Goal: Task Accomplishment & Management: Manage account settings

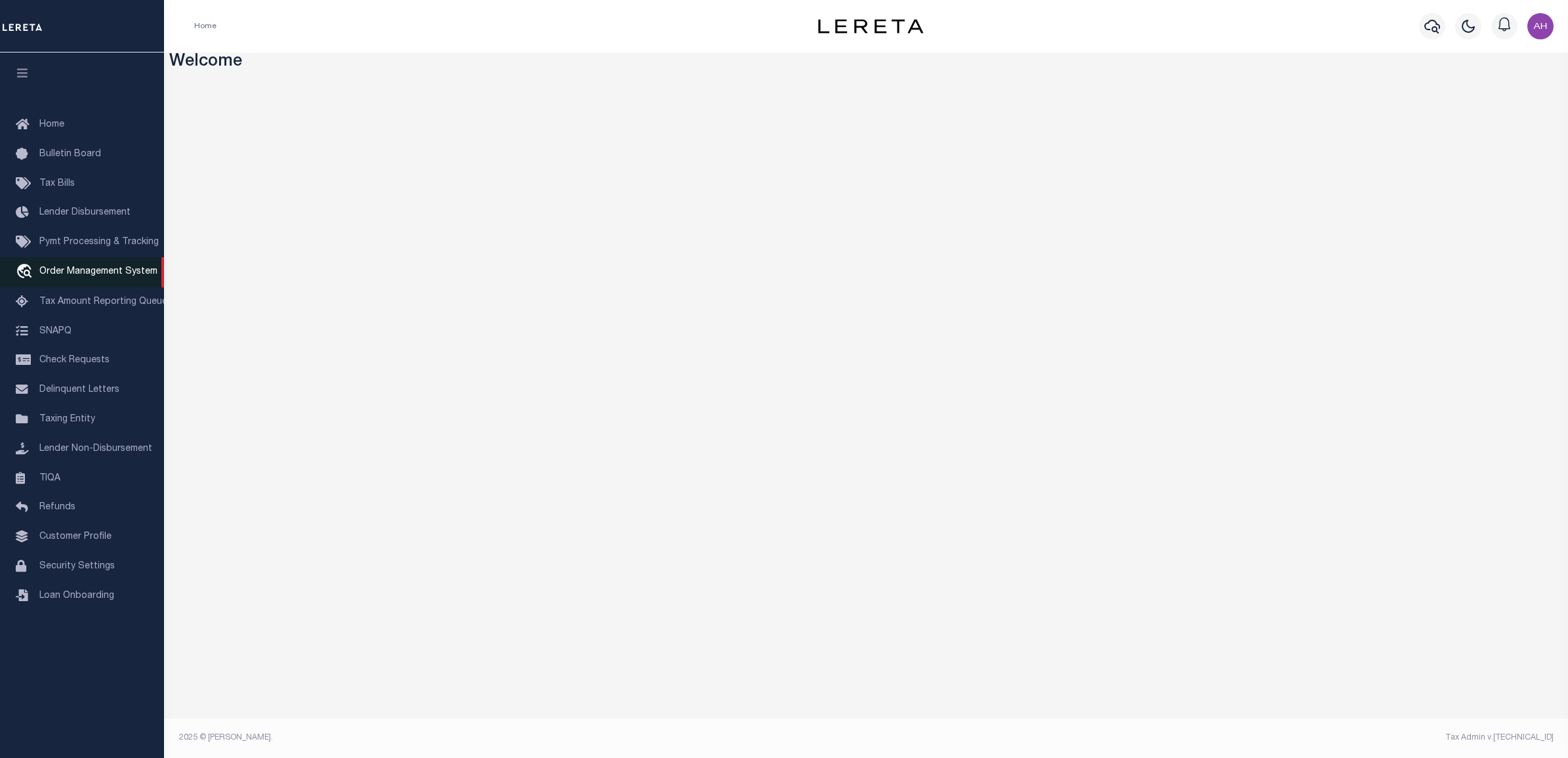
click at [135, 280] on link "travel_explore Order Management System" at bounding box center [82, 272] width 164 height 30
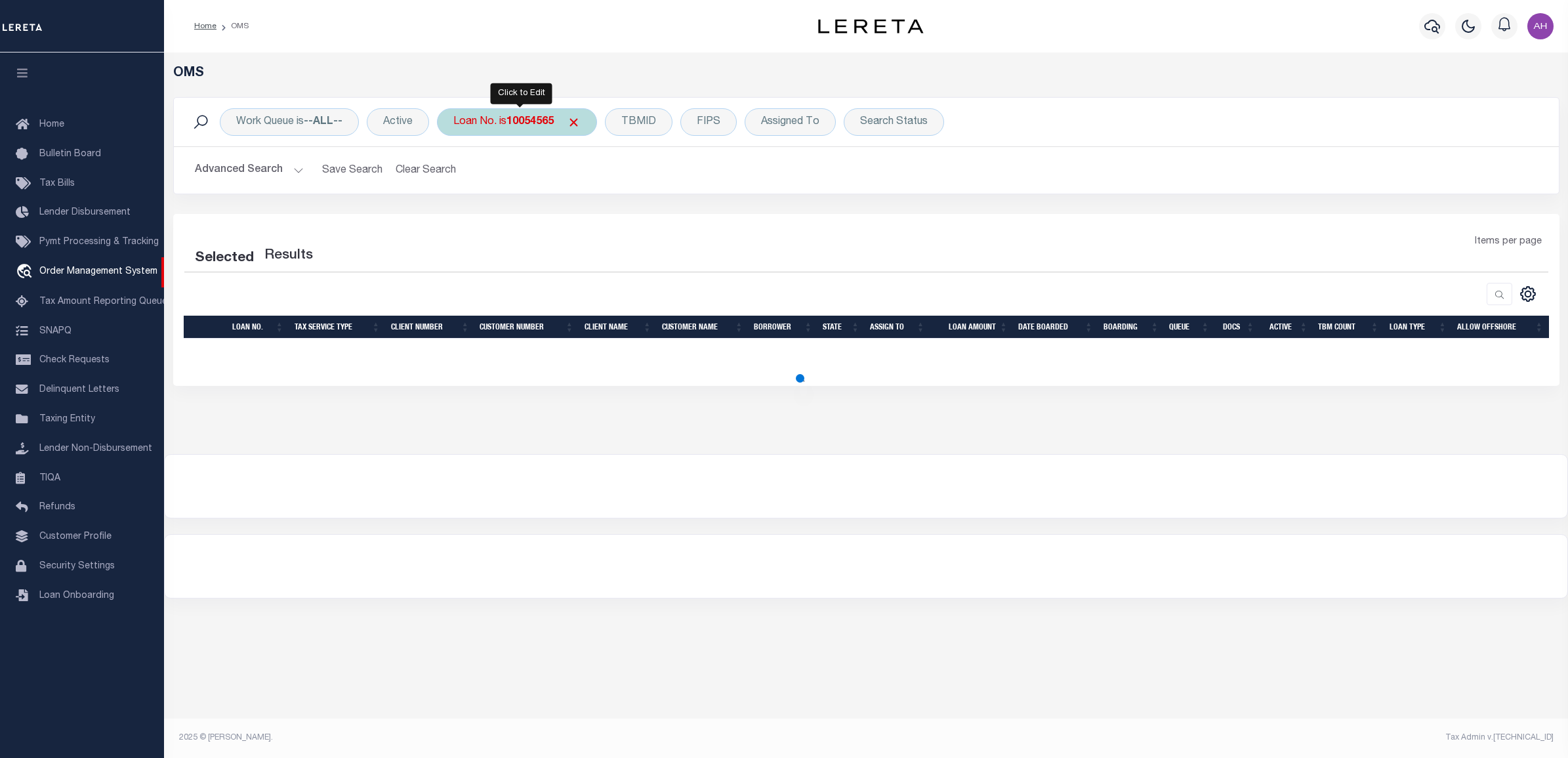
select select "200"
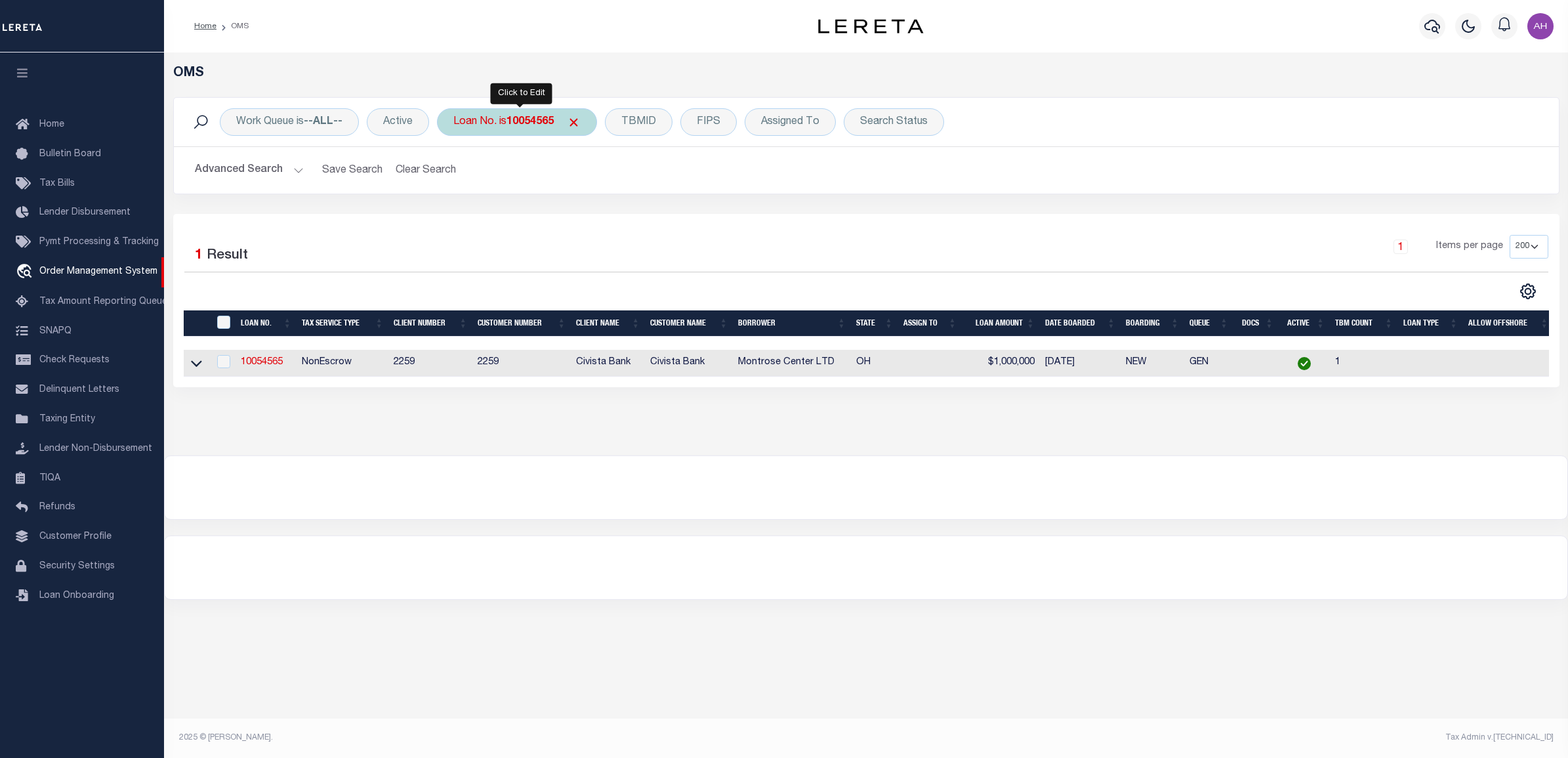
click at [479, 113] on div "Loan No. is 10054565" at bounding box center [517, 122] width 160 height 27
type input "34851533"
click at [619, 211] on input "Apply" at bounding box center [627, 216] width 38 height 22
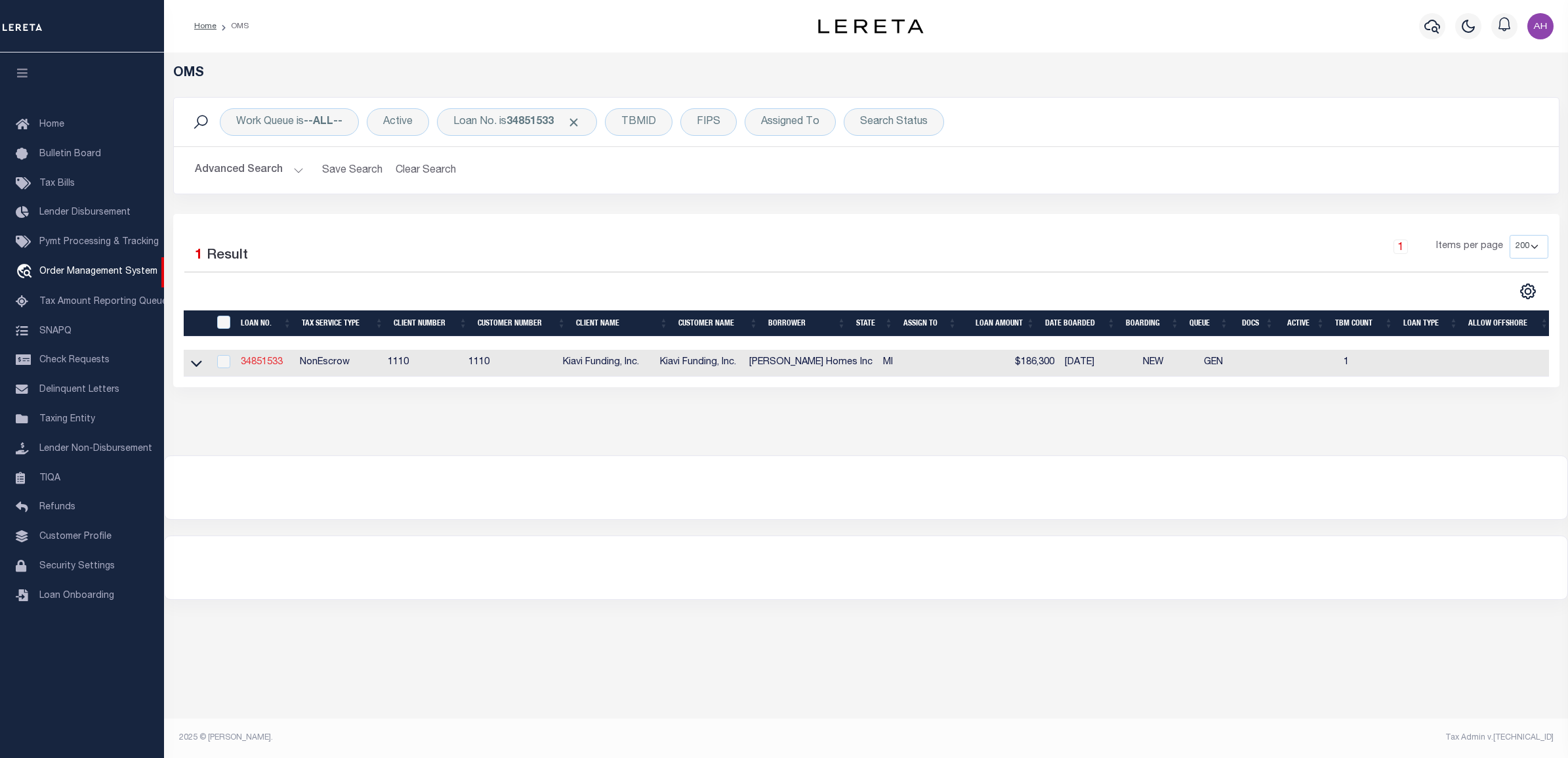
click at [253, 362] on link "34851533" at bounding box center [262, 363] width 42 height 9
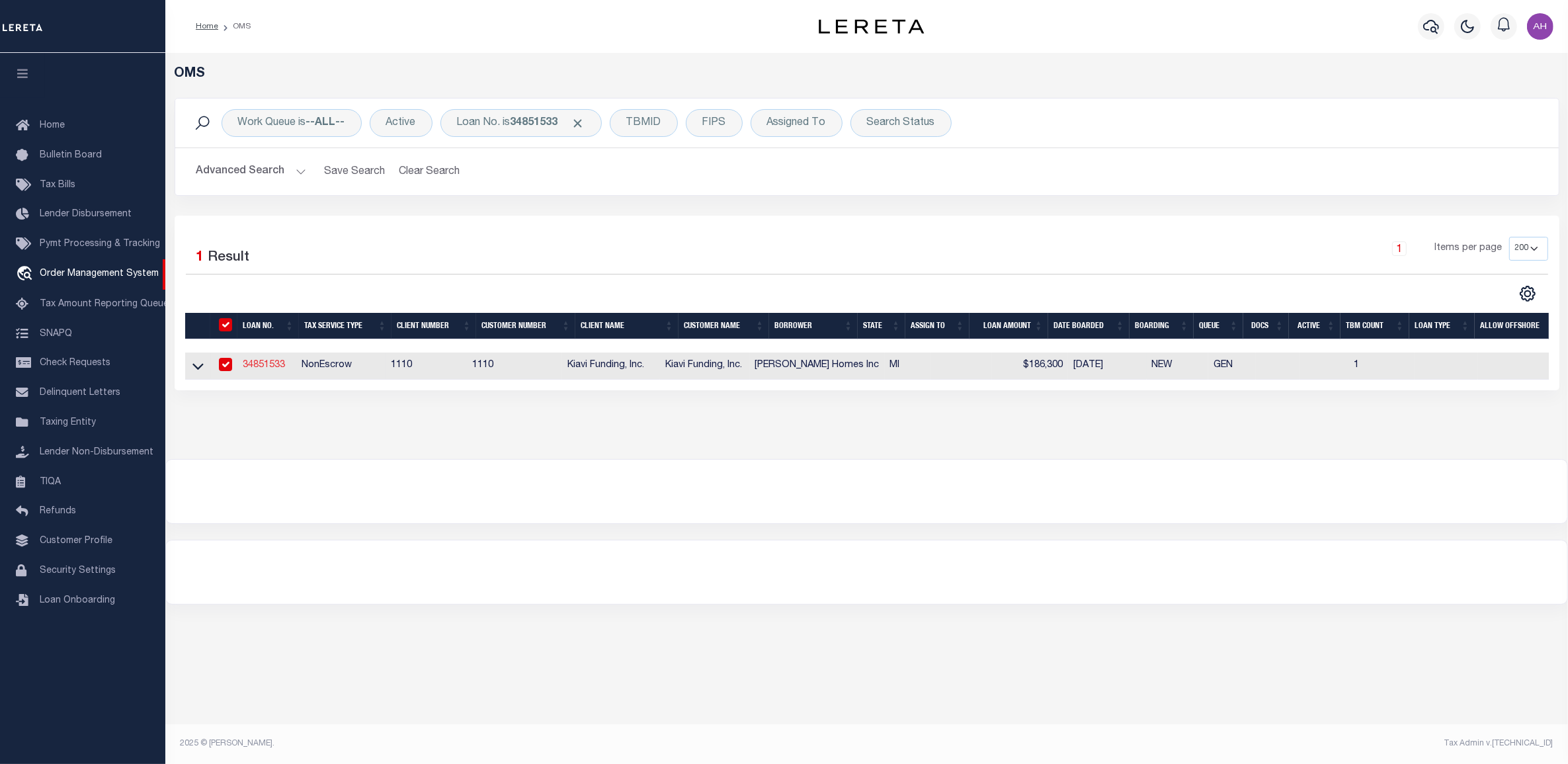
type input "34851533"
type input "[PERSON_NAME] Homes Inc"
select select "False"
select select
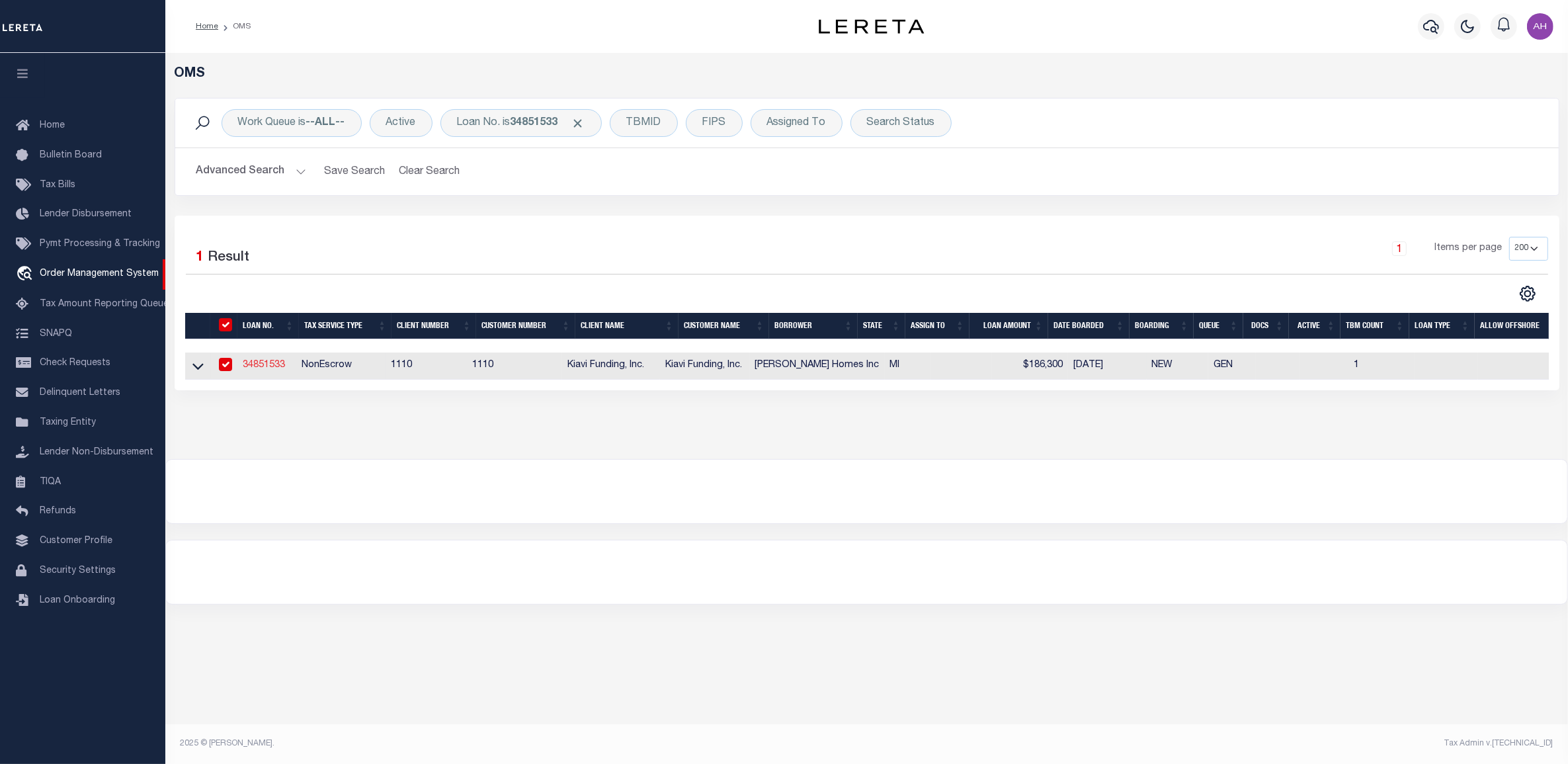
select select "10"
select select "NonEscrow"
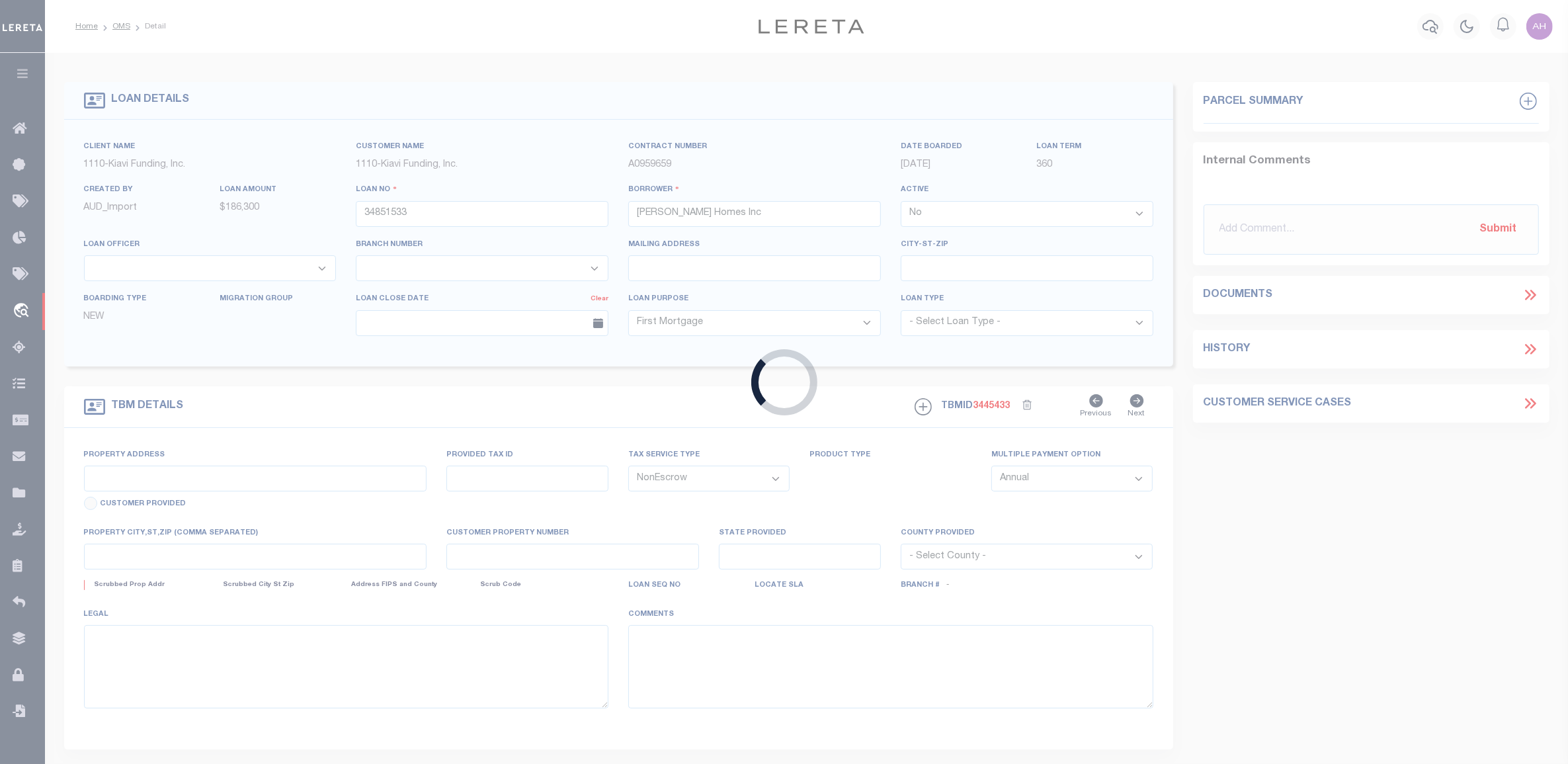
type input "[STREET_ADDRESS][PERSON_NAME]"
type input "10002288"
type input "DETROIT MI 48206"
type input "MI"
select select
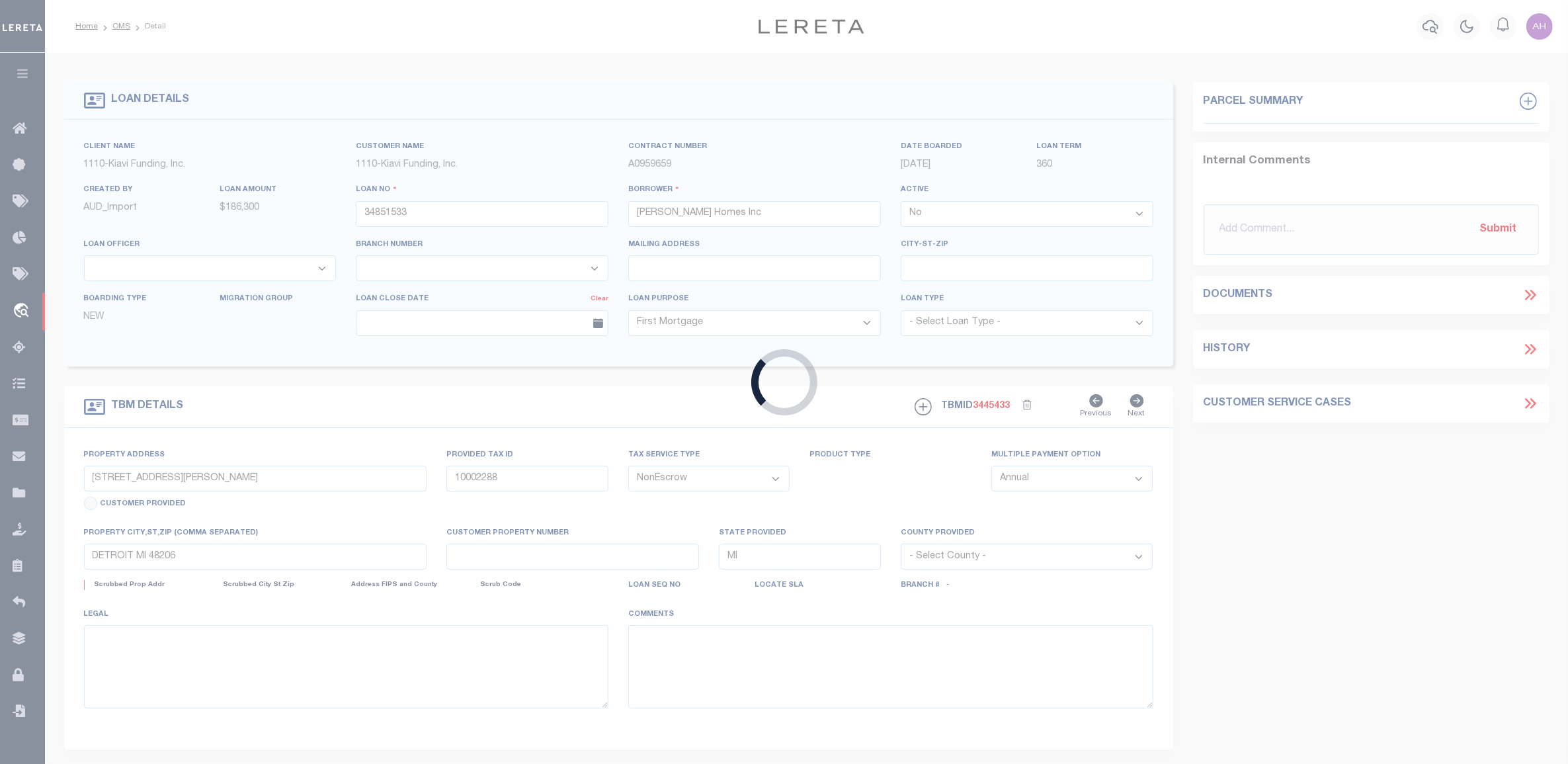
select select "3485"
select select "2"
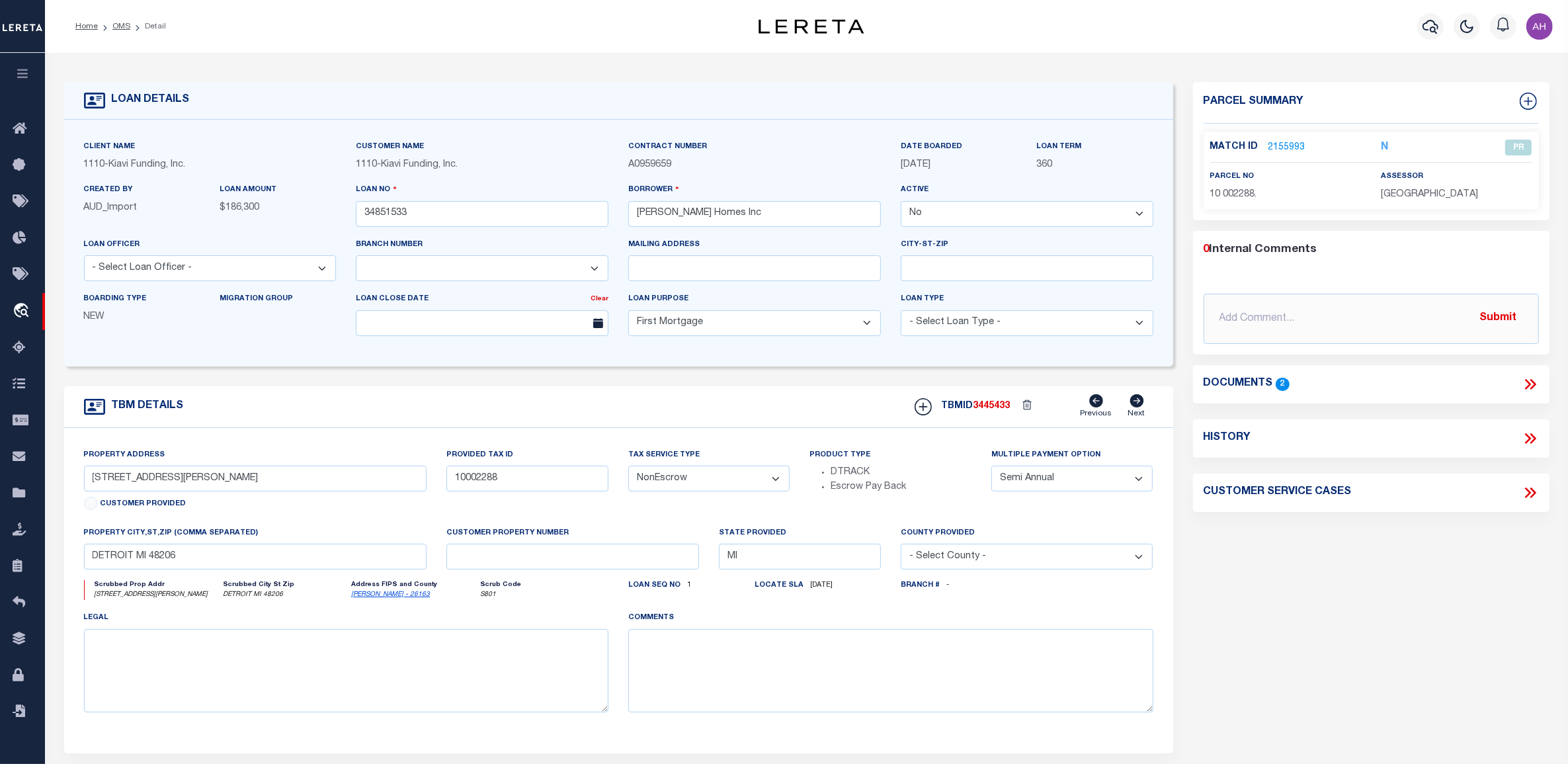
click at [1534, 388] on icon at bounding box center [1530, 384] width 17 height 17
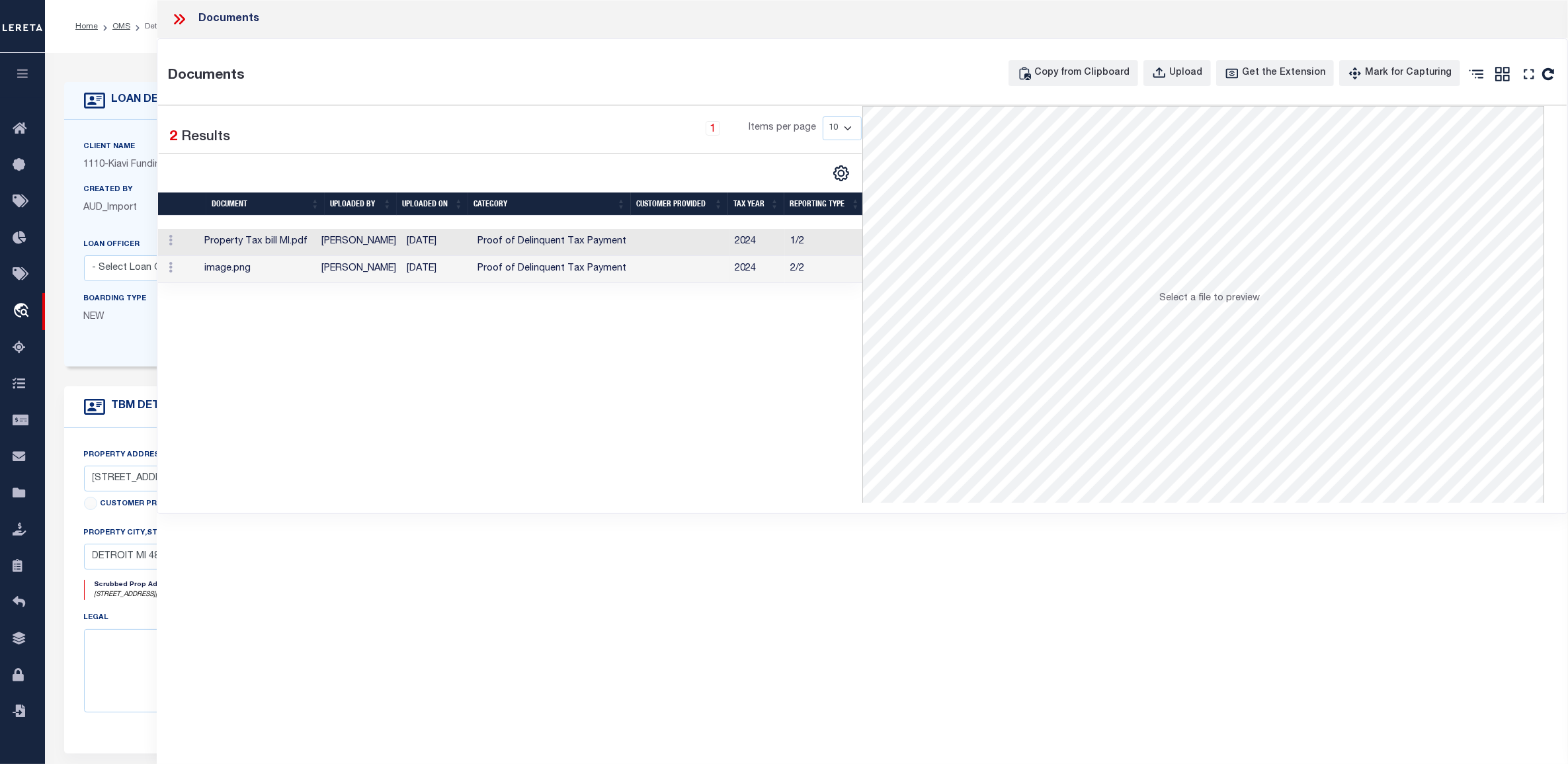
click at [476, 245] on td "Proof of Delinquent Tax Payment" at bounding box center [553, 242] width 162 height 27
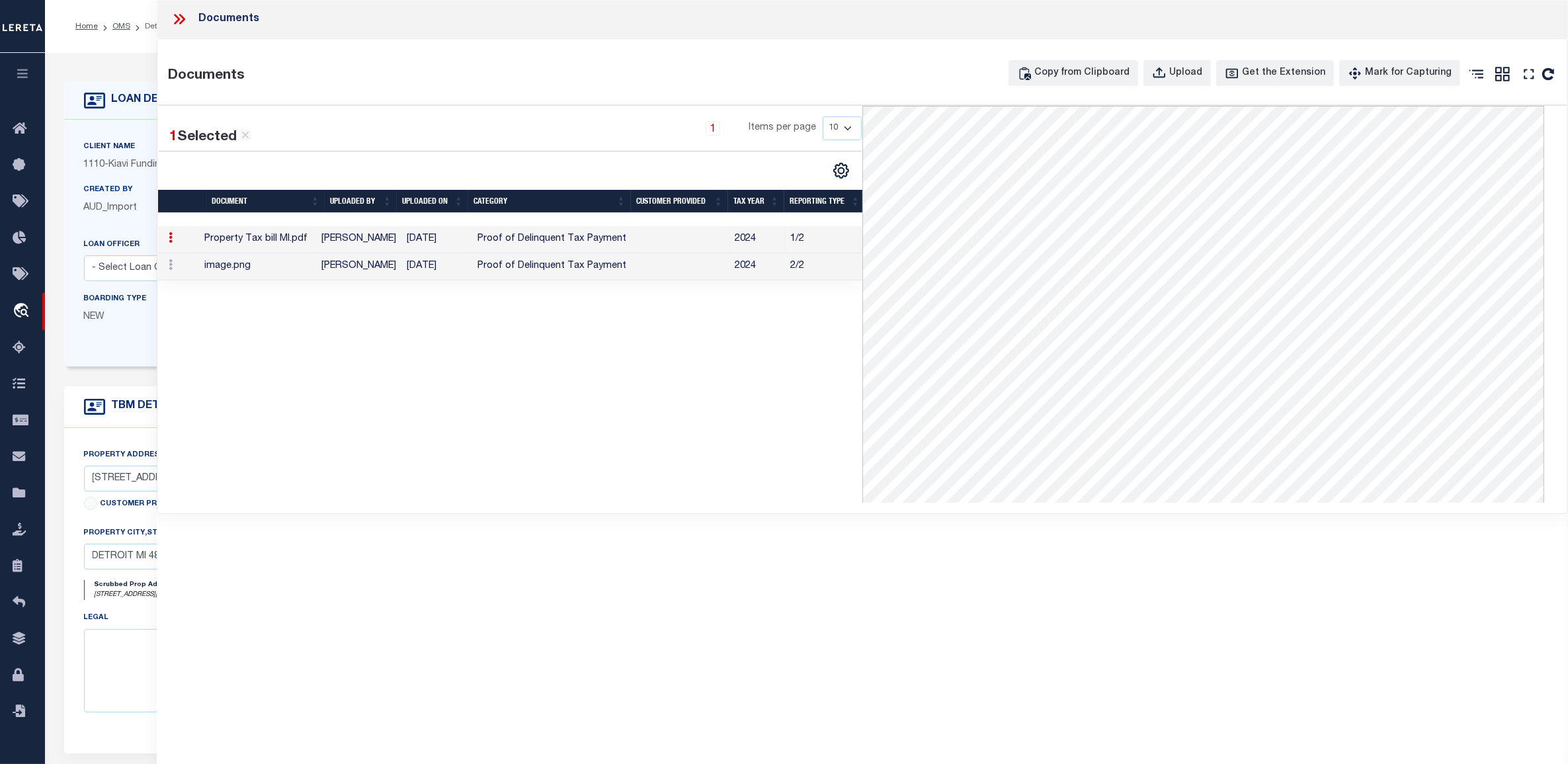
click at [517, 272] on td "Proof of Delinquent Tax Payment" at bounding box center [553, 266] width 162 height 27
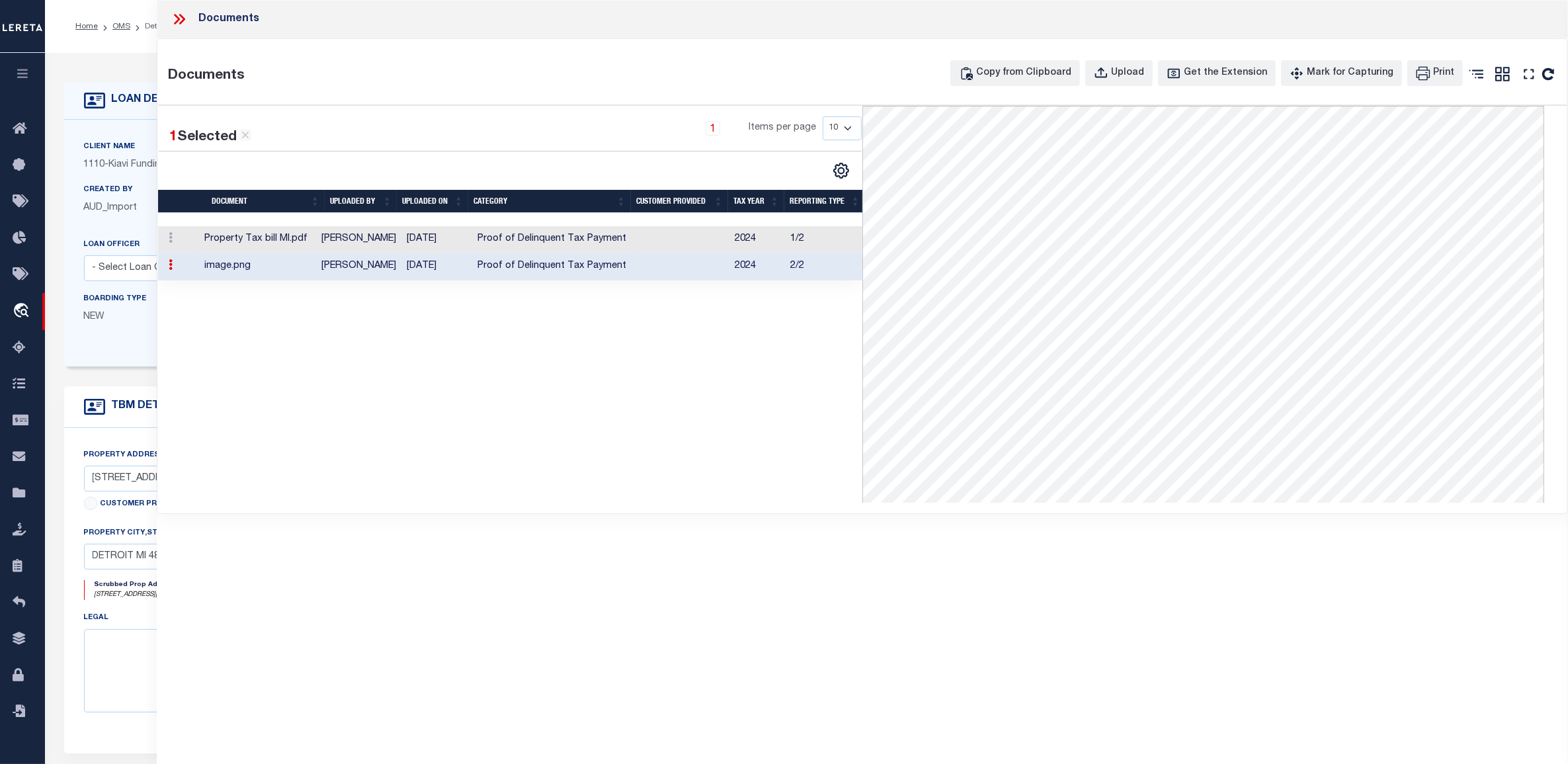
click at [687, 237] on td at bounding box center [682, 239] width 96 height 27
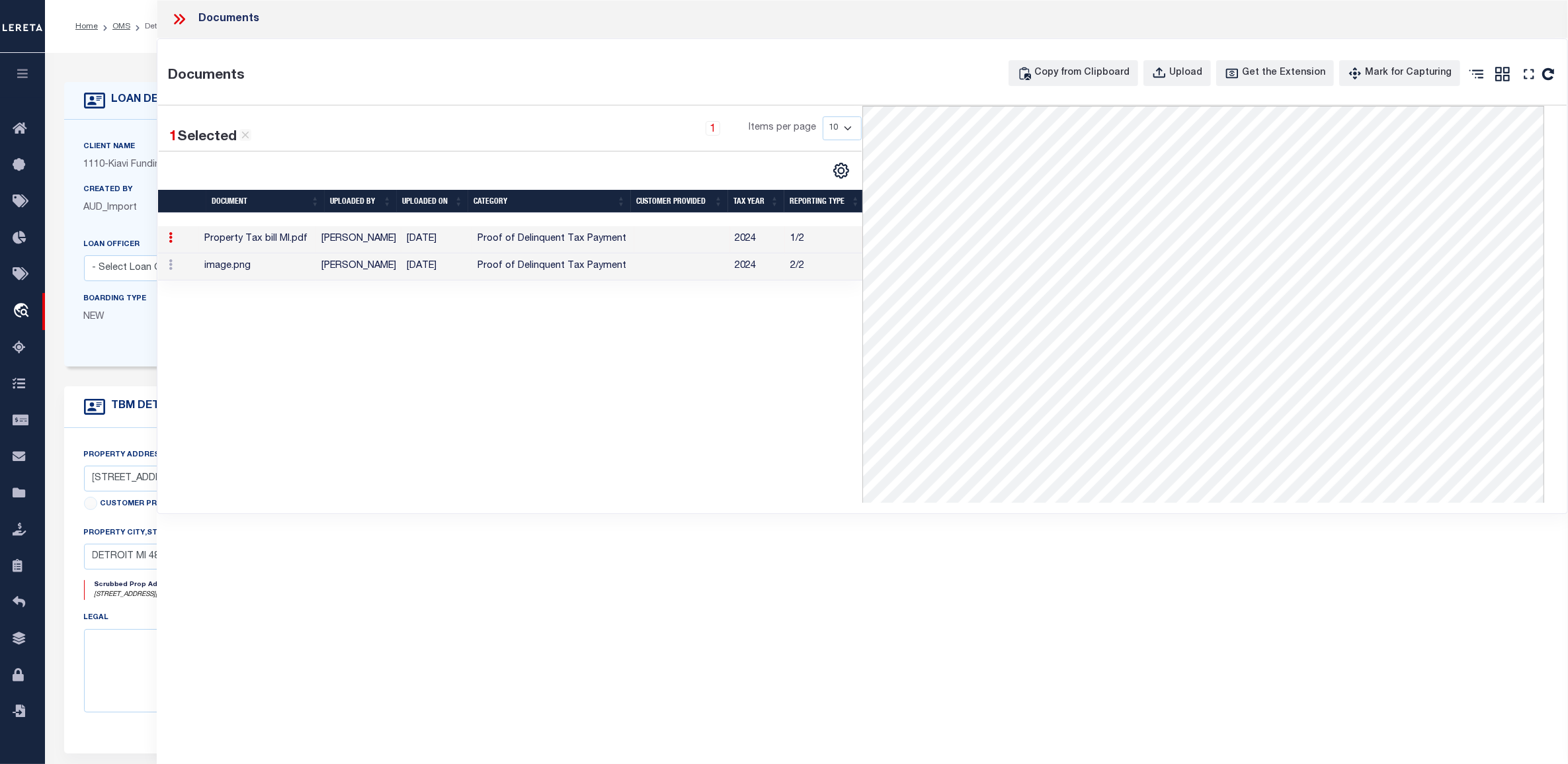
click at [686, 272] on td at bounding box center [682, 266] width 96 height 27
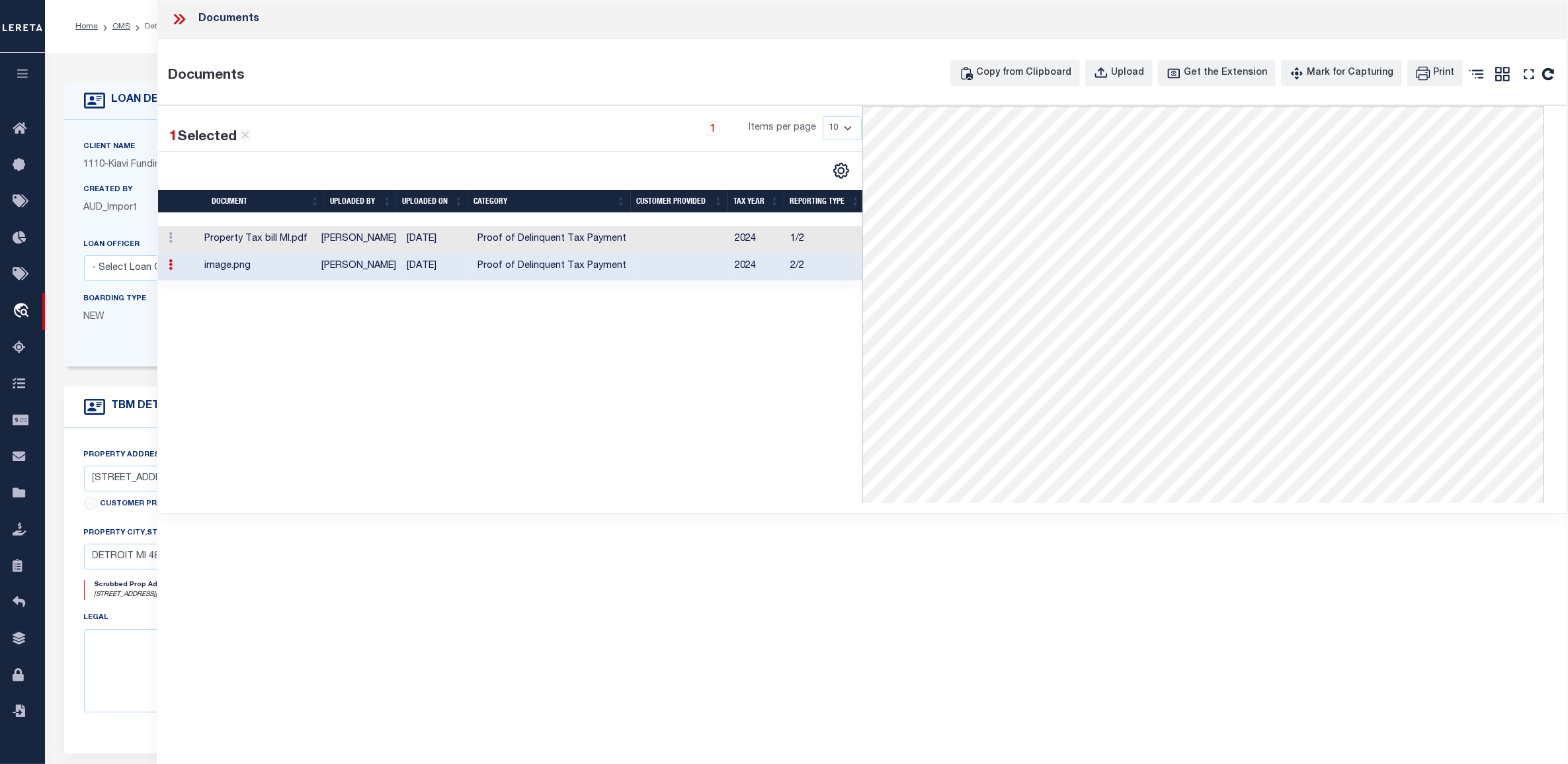
click at [179, 22] on icon at bounding box center [179, 18] width 17 height 17
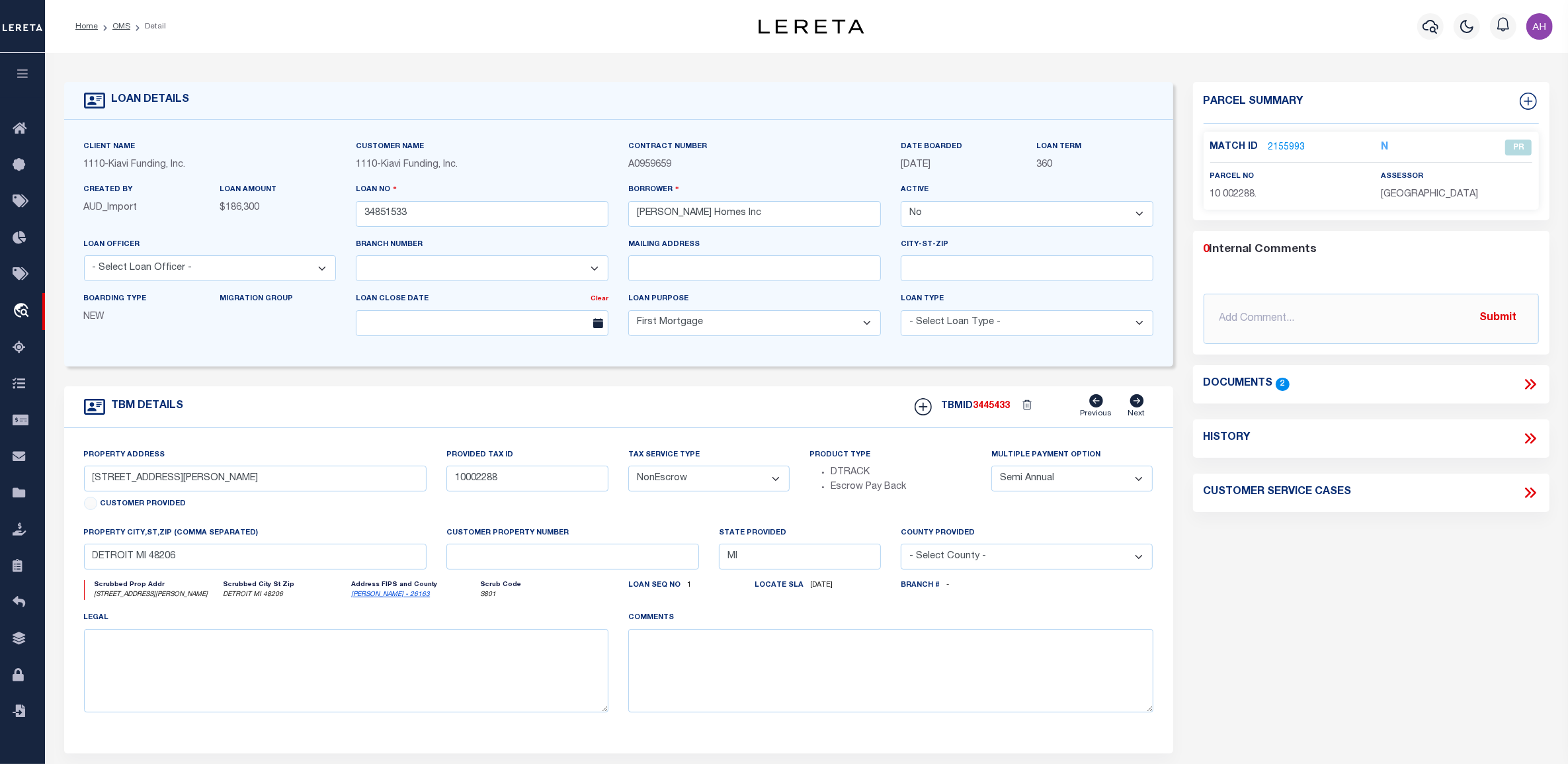
click at [1288, 146] on link "2155993" at bounding box center [1286, 147] width 37 height 14
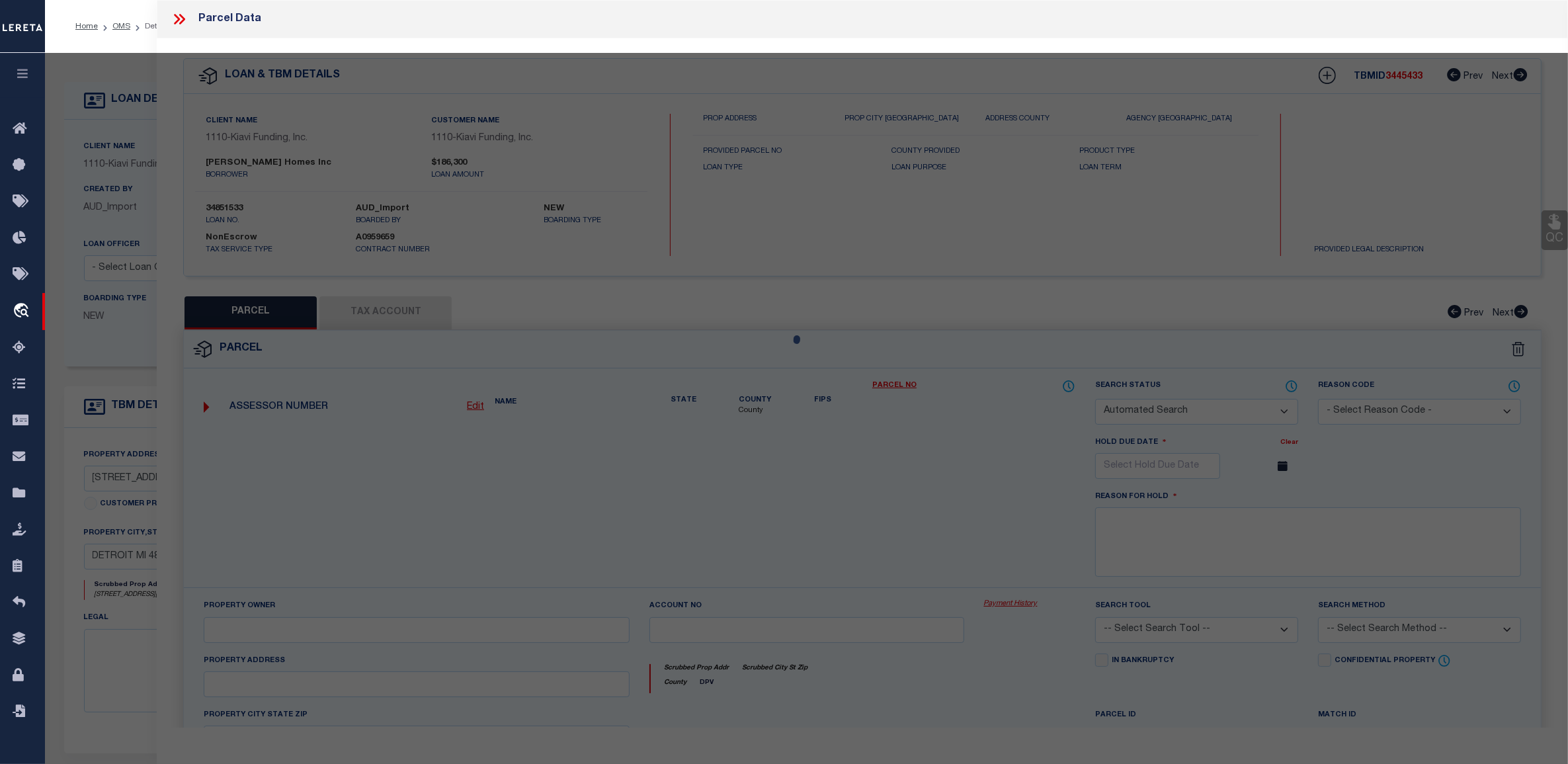
checkbox input "false"
select select "PR"
type input "IVEY HOMES INC"
select select "ATL"
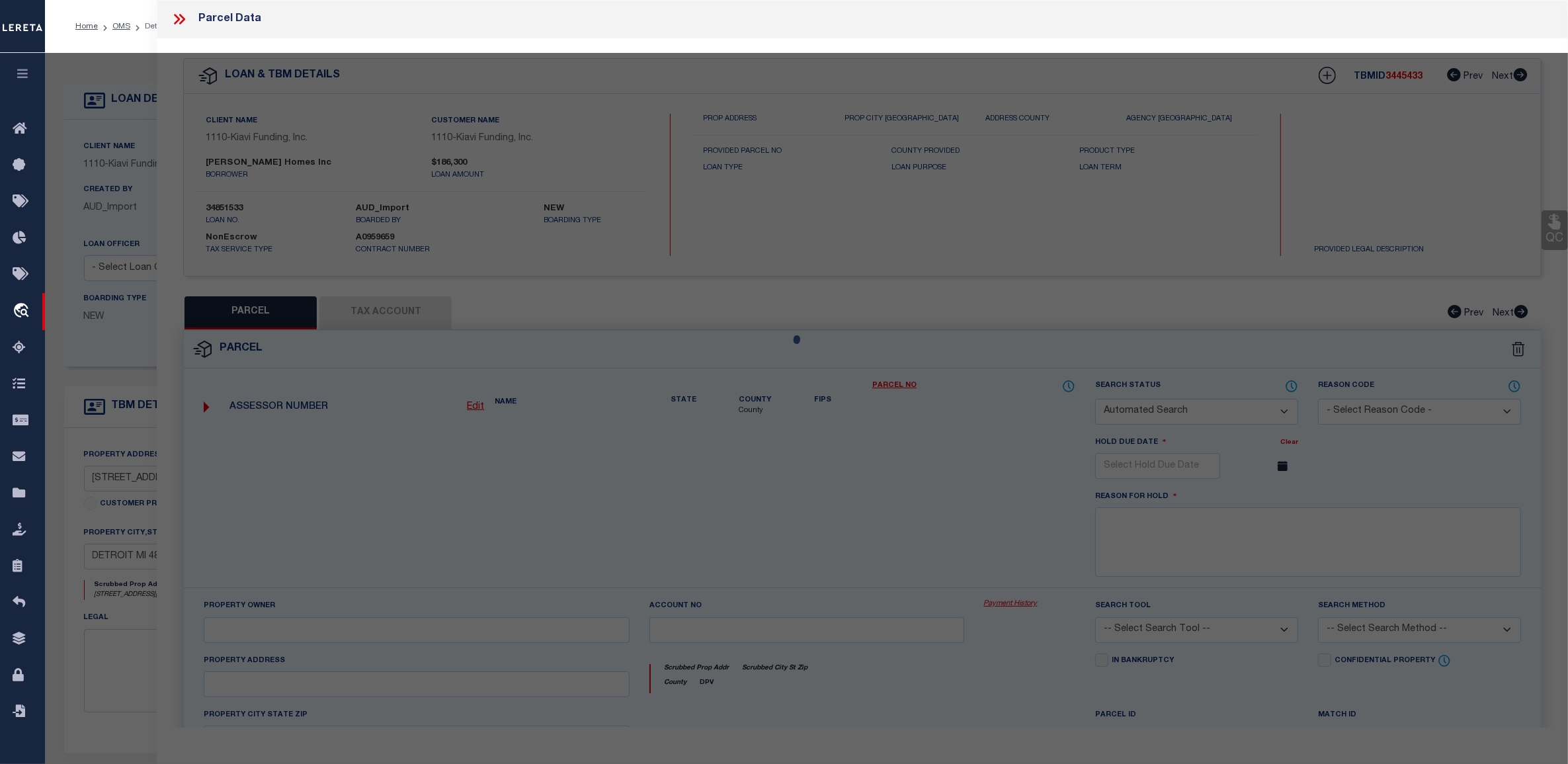
select select "ADD"
type input "2517 TAYLOR ST"
checkbox input "false"
type input "DETROIT, MI 48206"
type textarea "S [PERSON_NAME] 135 [PERSON_NAME] FARM SUB L32 P39-40 PLATS, W C R 10/99 35 X 1…"
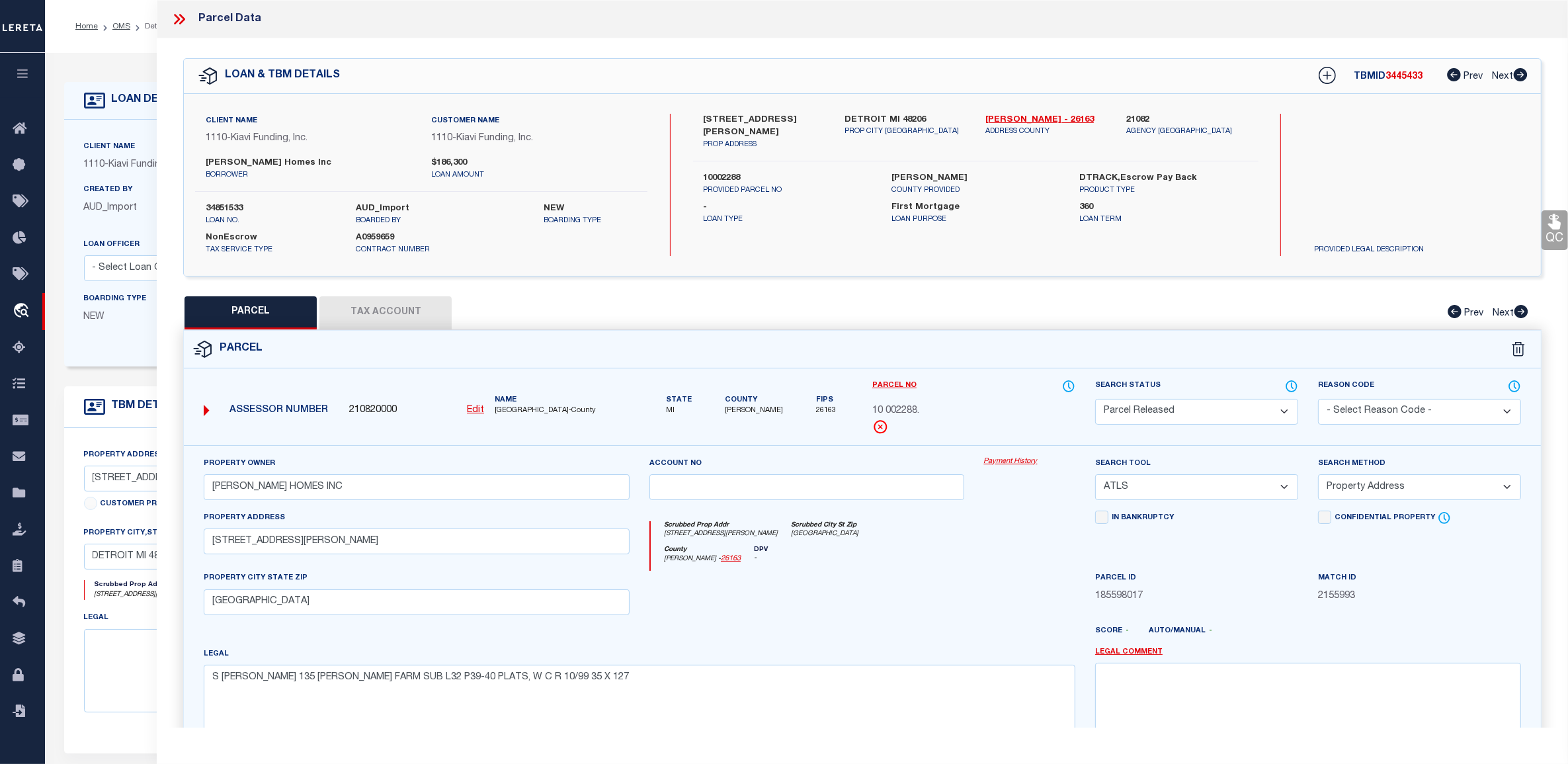
click at [1002, 450] on div "Property Owner IVEY HOMES INC Account no Payment History Search Tool -- Select …" at bounding box center [862, 619] width 1357 height 346
click at [1008, 459] on link "Payment History" at bounding box center [1029, 462] width 91 height 11
click at [177, 17] on icon at bounding box center [179, 18] width 17 height 17
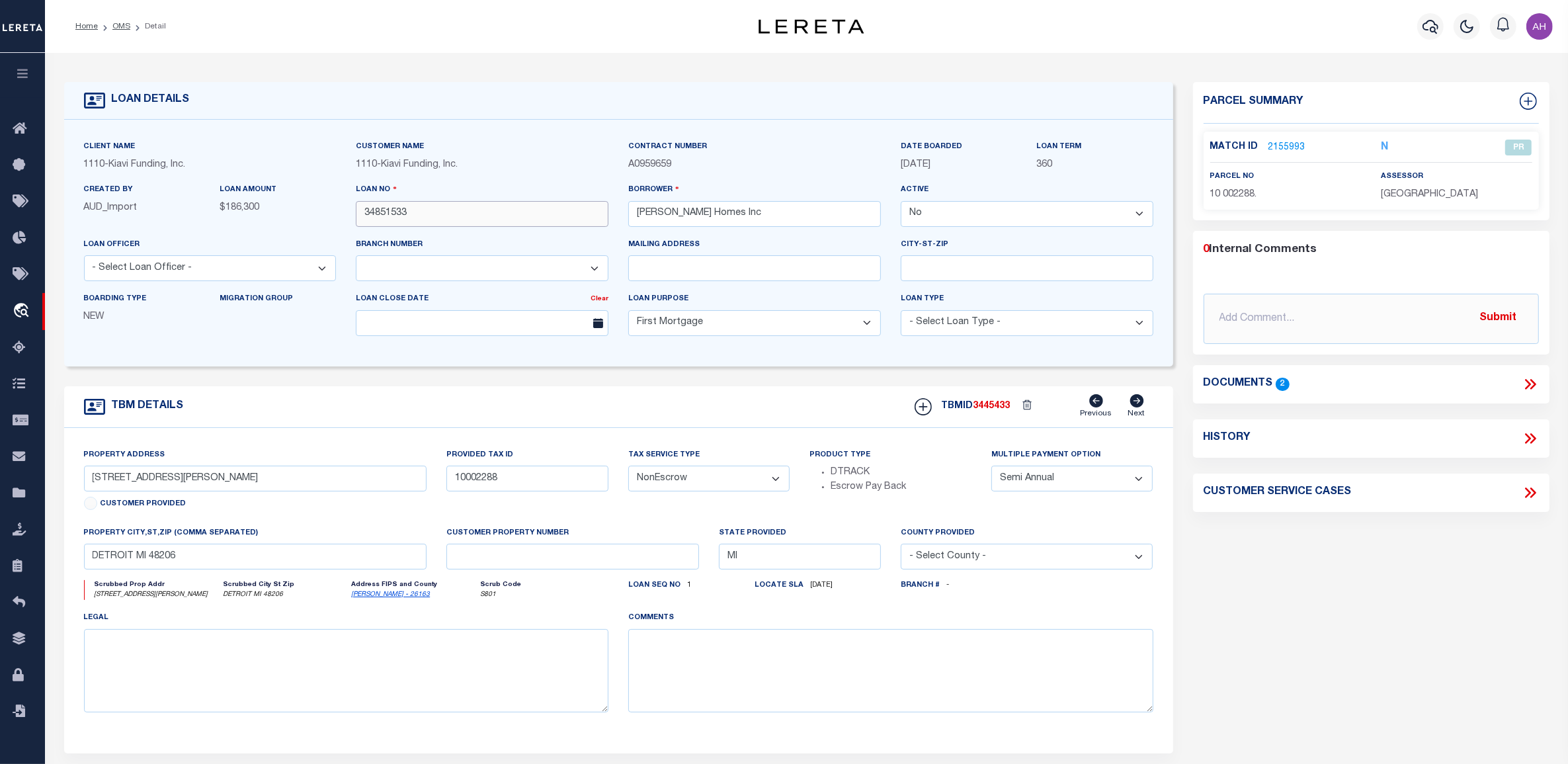
click at [375, 214] on input "34851533" at bounding box center [482, 214] width 253 height 26
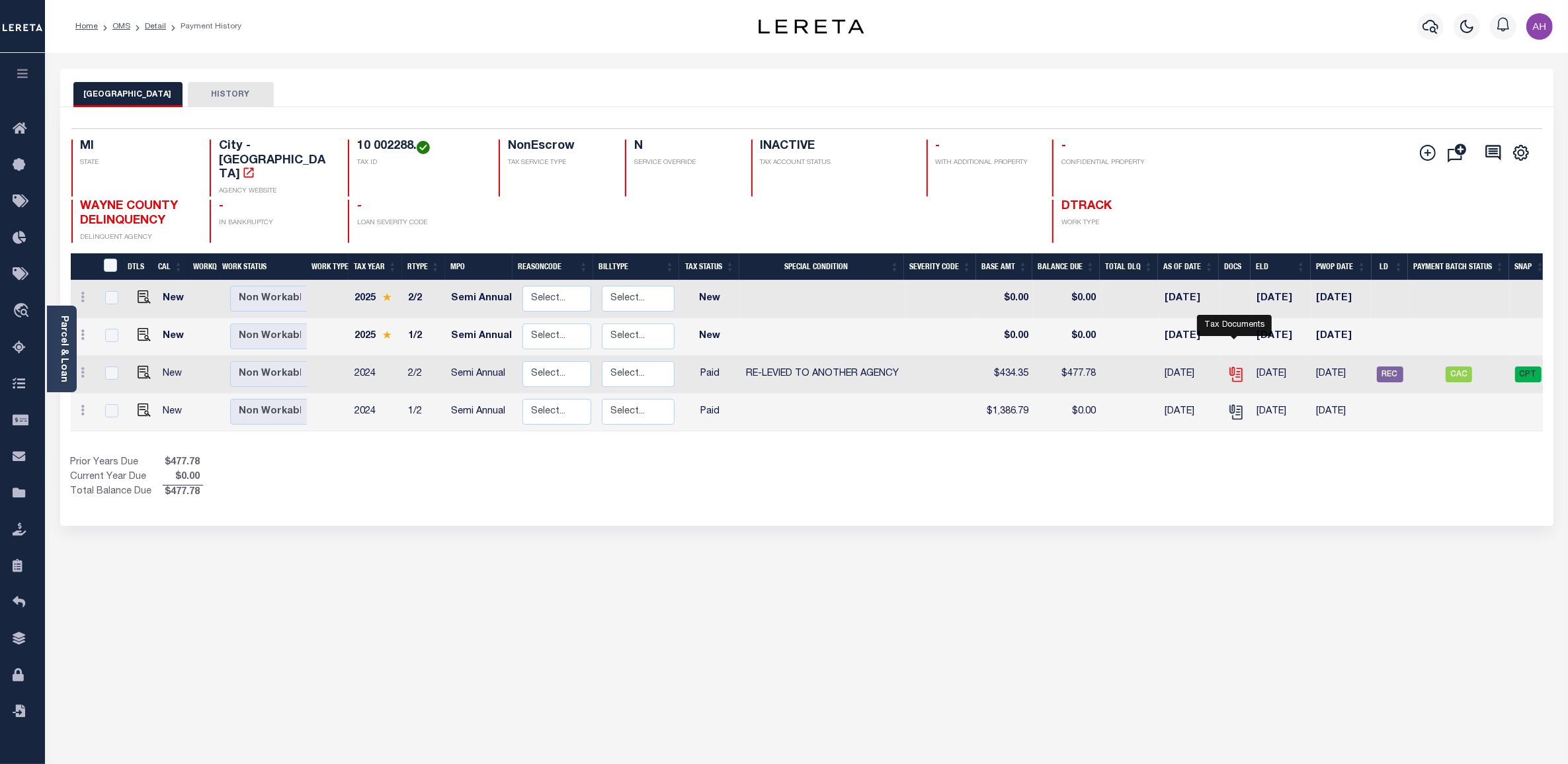
click at [1232, 365] on icon "" at bounding box center [1236, 374] width 17 height 17
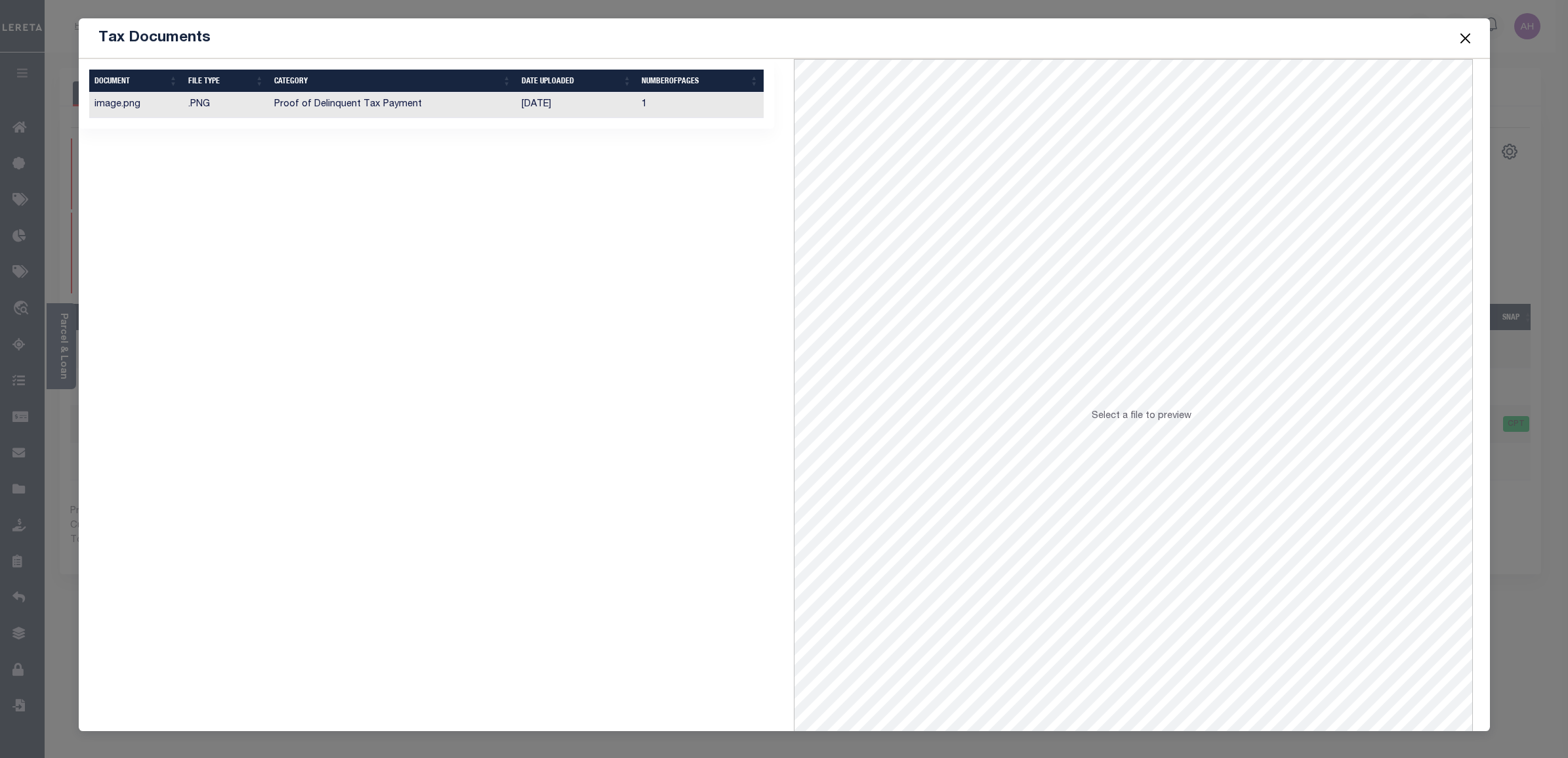
click at [474, 111] on td "Proof of Delinquent Tax Payment" at bounding box center [392, 105] width 247 height 26
click at [1463, 37] on button "Close" at bounding box center [1464, 37] width 17 height 17
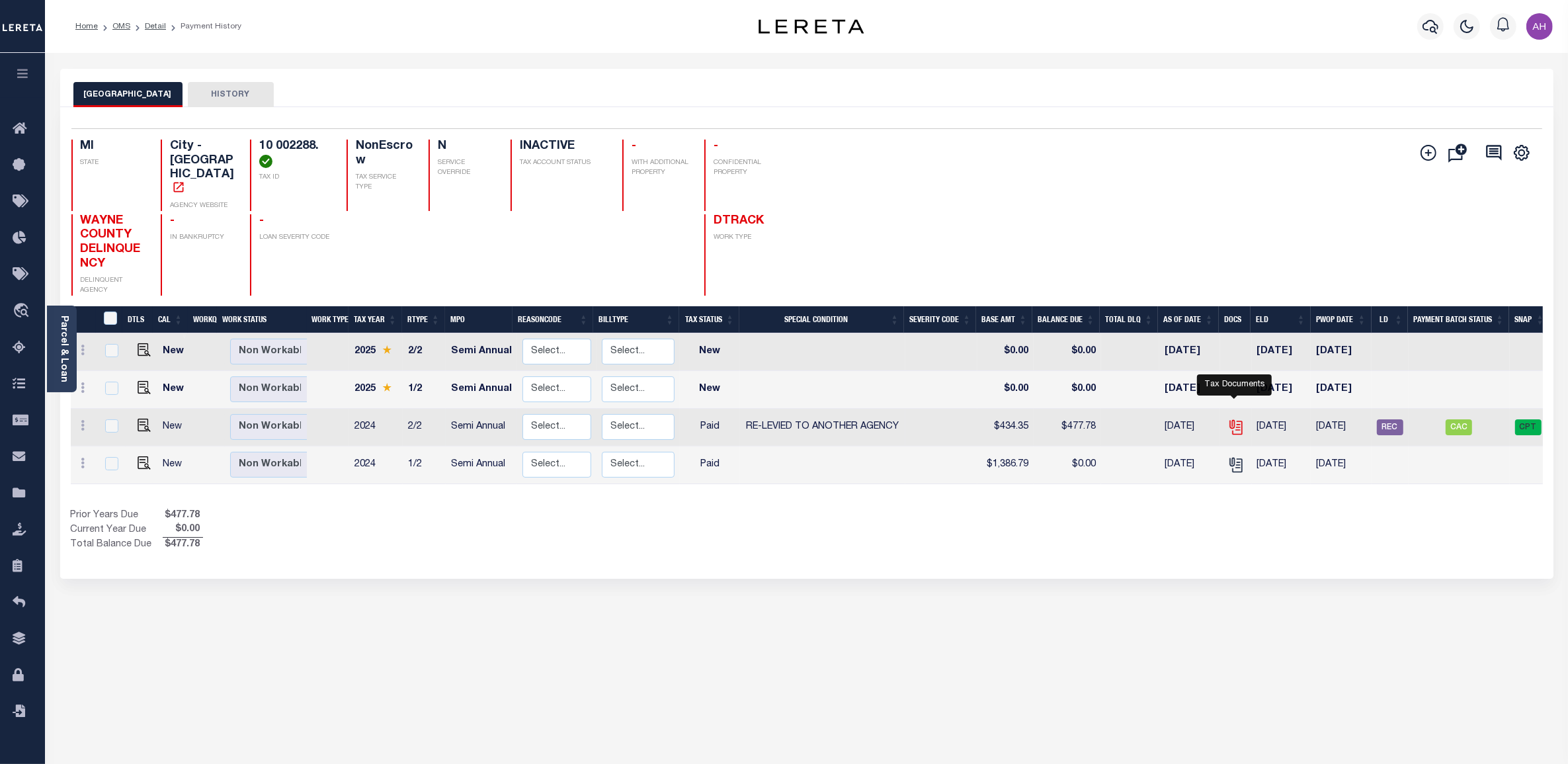
click at [1234, 419] on icon "" at bounding box center [1236, 427] width 17 height 17
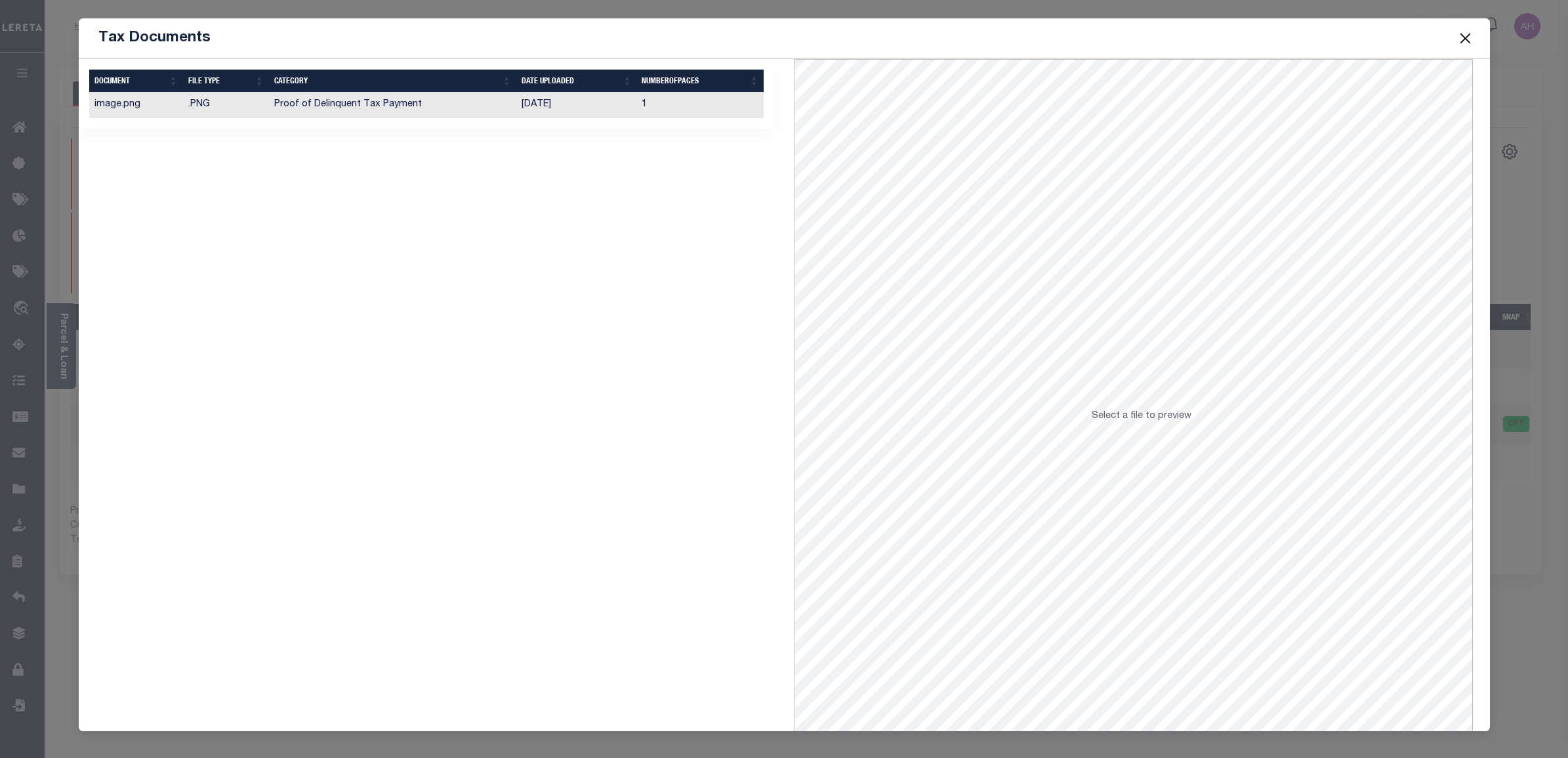
click at [494, 101] on td "Proof of Delinquent Tax Payment" at bounding box center [392, 105] width 247 height 26
click at [1460, 34] on button "Close" at bounding box center [1464, 37] width 17 height 17
